Goal: Go to known website: Access a specific website the user already knows

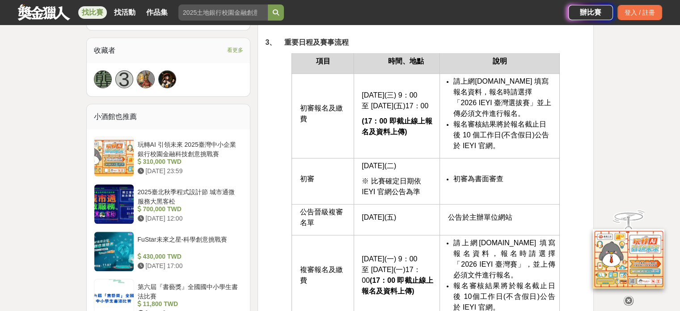
scroll to position [568, 0]
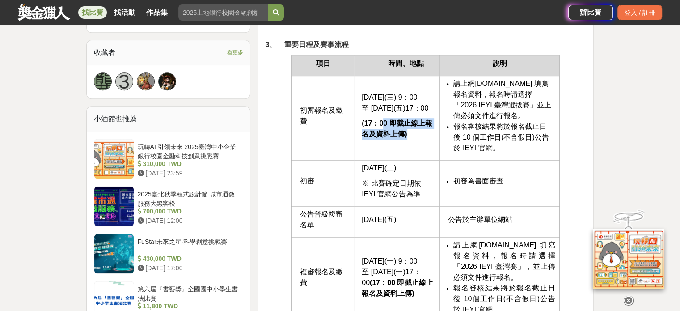
drag, startPoint x: 407, startPoint y: 141, endPoint x: 382, endPoint y: 131, distance: 27.9
click at [382, 131] on p "(17：00 即截止線上報名及資料上傳)" at bounding box center [398, 128] width 73 height 21
click at [382, 131] on strong "(17：00 即截止線上報名及資料上傳)" at bounding box center [397, 128] width 70 height 18
click at [482, 81] on span "www.teyi.org 填寫報名資料" at bounding box center [501, 89] width 95 height 18
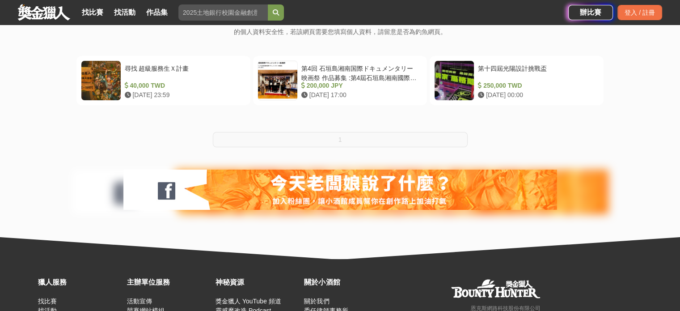
scroll to position [174, 0]
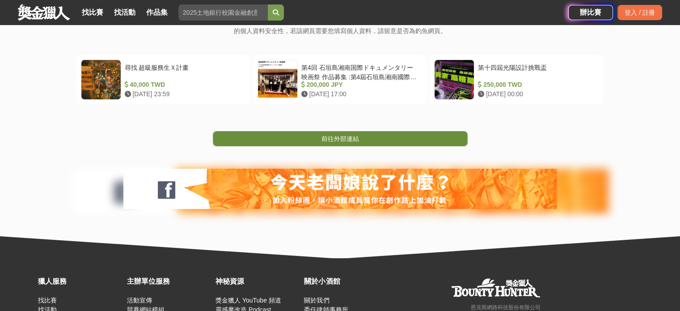
click at [341, 144] on link "前往外部連結" at bounding box center [340, 138] width 255 height 15
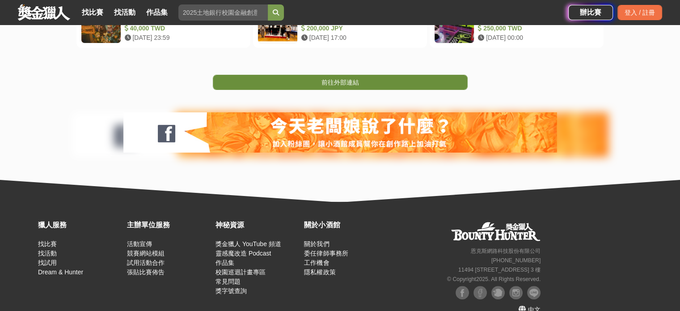
scroll to position [246, 0]
